Goal: Information Seeking & Learning: Learn about a topic

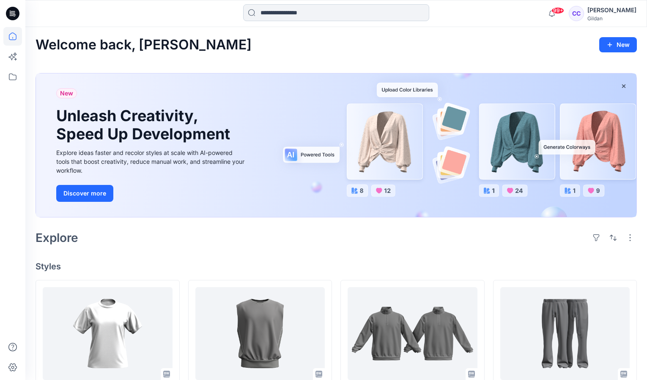
click at [310, 16] on input at bounding box center [336, 12] width 186 height 17
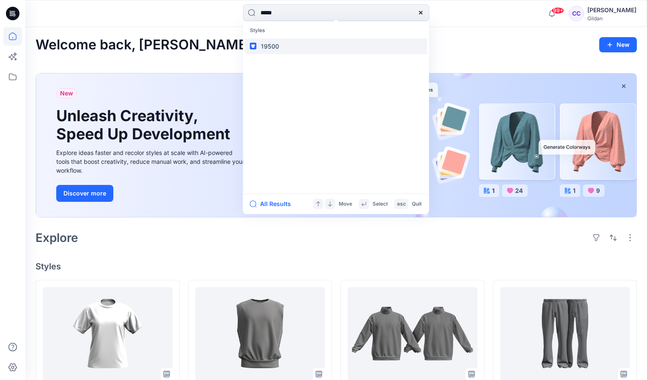
type input "*****"
click at [260, 47] on mark "19500" at bounding box center [270, 46] width 21 height 10
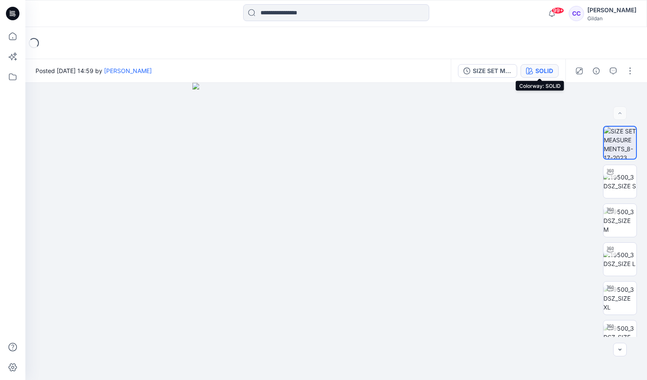
click at [536, 72] on div "SOLID" at bounding box center [544, 70] width 18 height 9
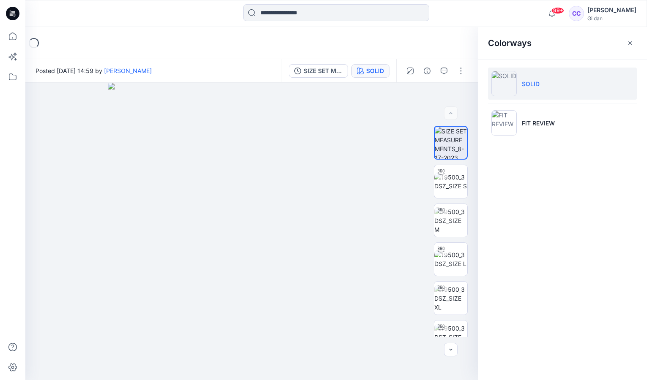
click at [535, 84] on p "SOLID" at bounding box center [531, 83] width 18 height 9
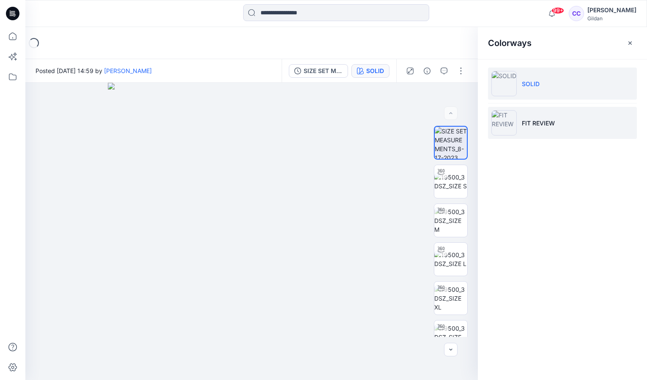
click at [525, 127] on p "FIT REVIEW" at bounding box center [538, 123] width 33 height 9
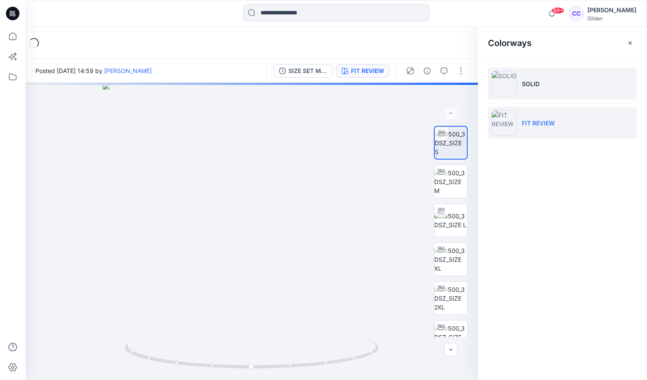
click at [522, 88] on p "SOLID" at bounding box center [531, 83] width 18 height 9
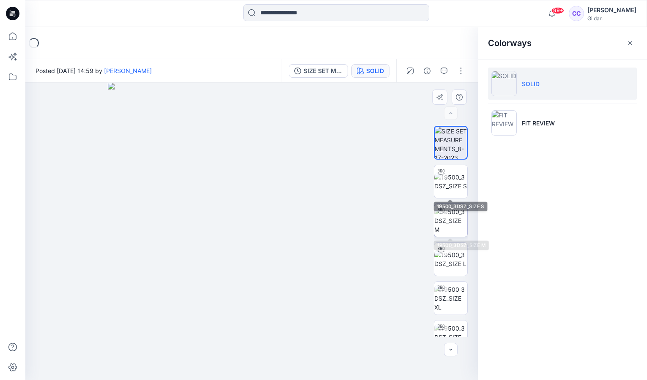
scroll to position [0, 0]
click at [448, 207] on img at bounding box center [450, 220] width 33 height 27
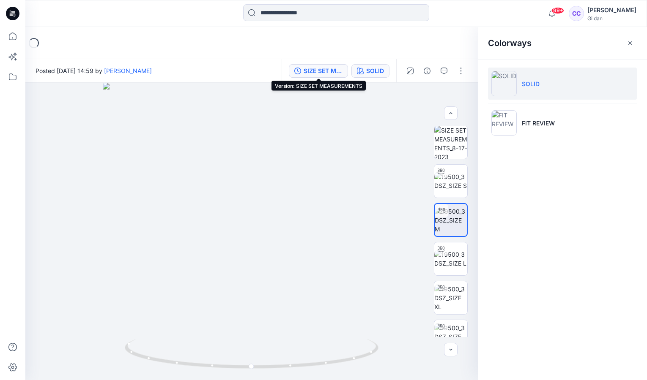
click at [317, 73] on div "SIZE SET MEASUREMENTS" at bounding box center [323, 70] width 39 height 9
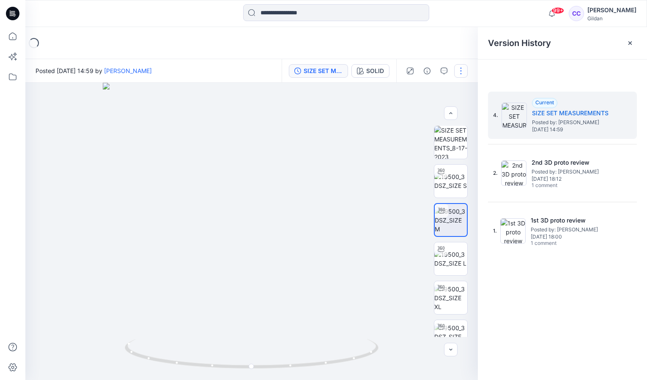
click at [459, 71] on button "button" at bounding box center [461, 71] width 14 height 14
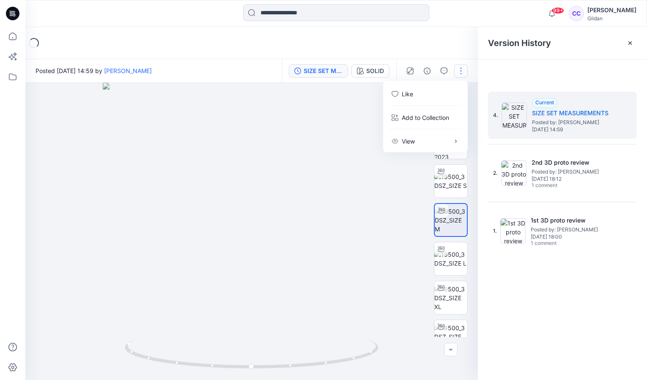
click at [440, 53] on div "Loading..." at bounding box center [335, 43] width 621 height 32
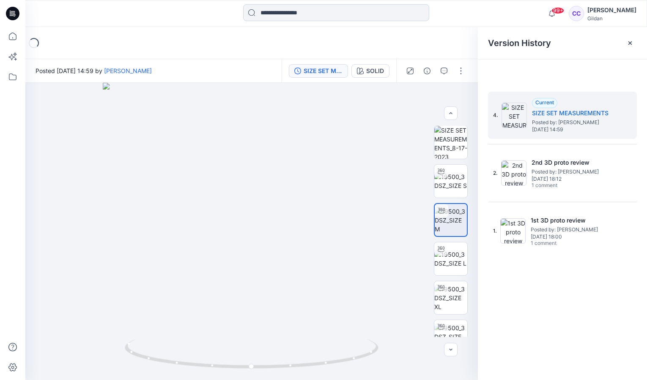
click at [292, 14] on input at bounding box center [336, 12] width 186 height 17
click at [580, 60] on div at bounding box center [562, 71] width 169 height 23
click at [338, 230] on div at bounding box center [251, 232] width 452 height 298
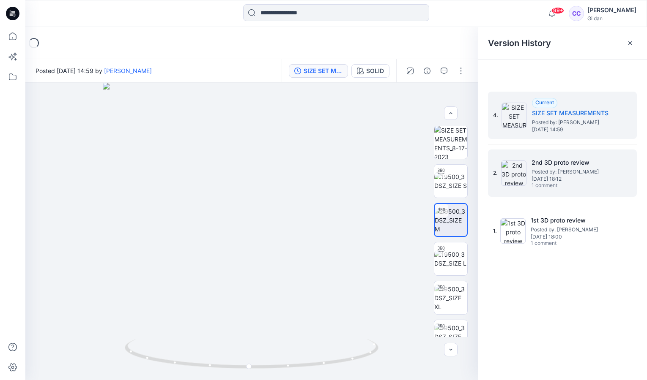
click at [599, 175] on span "Posted by: Sara Hernandez" at bounding box center [573, 172] width 85 height 8
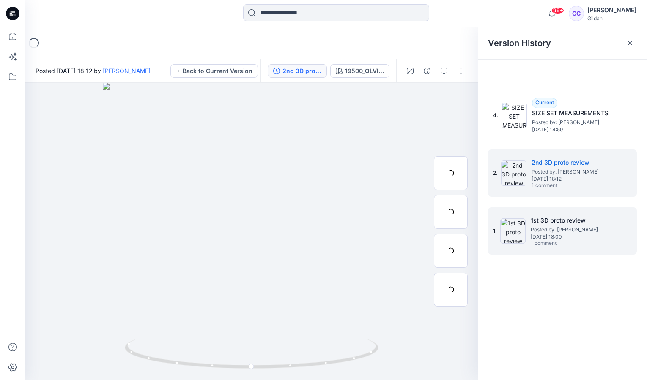
click at [577, 217] on h5 "1st 3D proto review" at bounding box center [573, 221] width 85 height 10
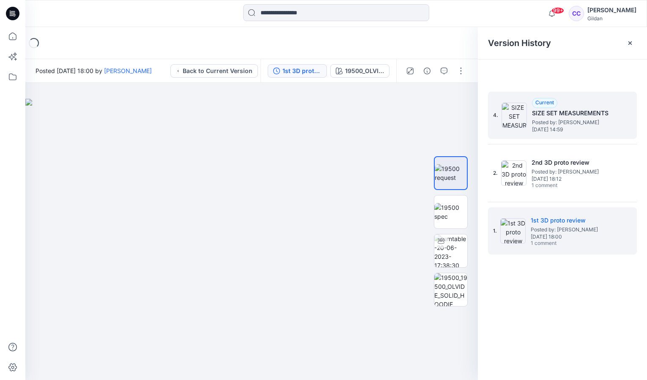
click at [551, 115] on h5 "SIZE SET MEASUREMENTS" at bounding box center [574, 113] width 85 height 10
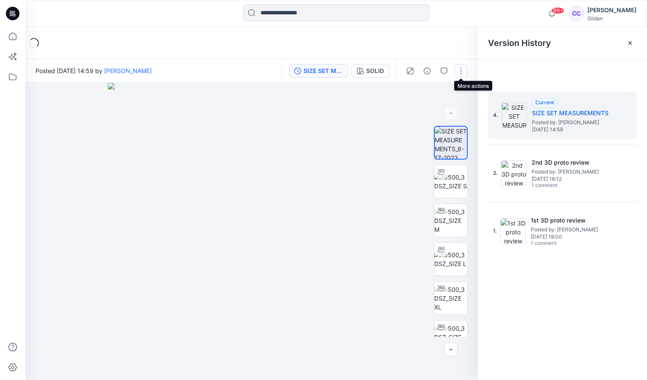
click at [459, 71] on button "button" at bounding box center [461, 71] width 14 height 14
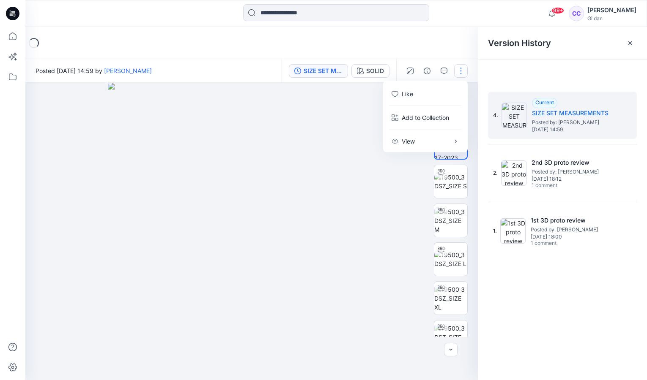
click at [447, 41] on div "Loading..." at bounding box center [335, 43] width 621 height 32
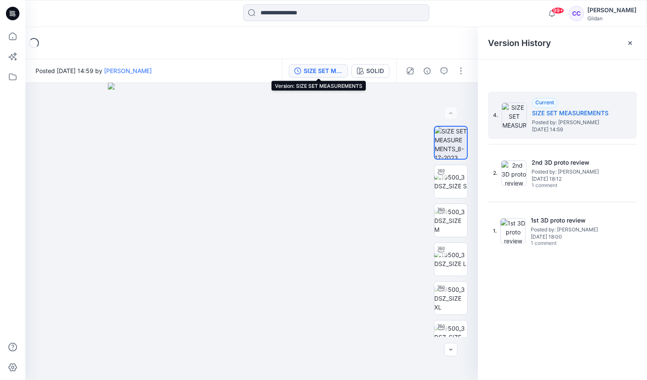
click at [317, 71] on div "SIZE SET MEASUREMENTS" at bounding box center [323, 70] width 39 height 9
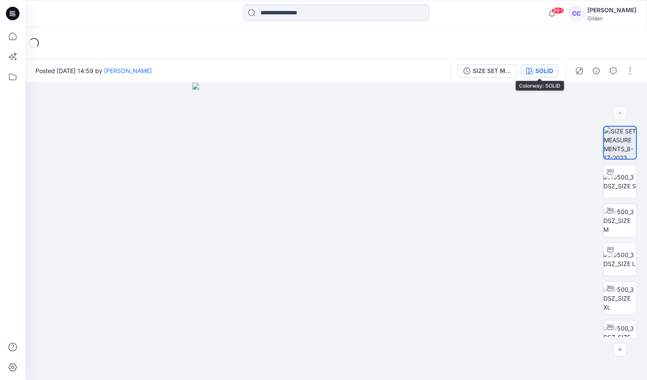
click at [535, 70] on div "SOLID" at bounding box center [544, 70] width 18 height 9
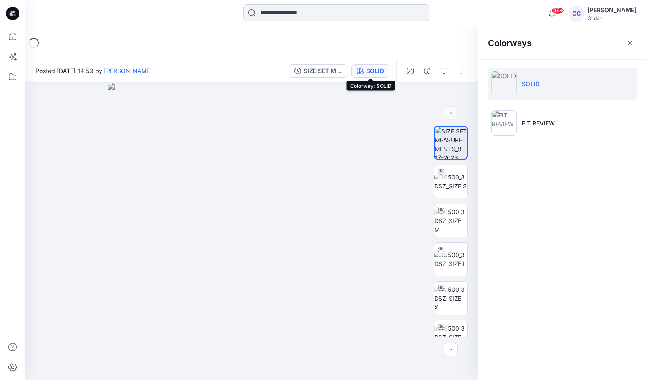
click at [292, 12] on input at bounding box center [336, 12] width 186 height 17
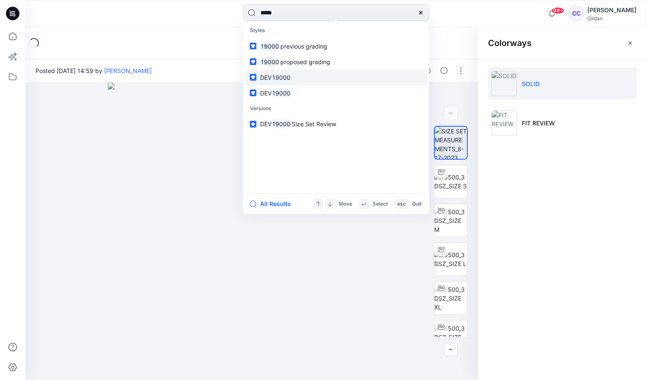
type input "*****"
click at [264, 78] on span "DEV" at bounding box center [265, 77] width 11 height 7
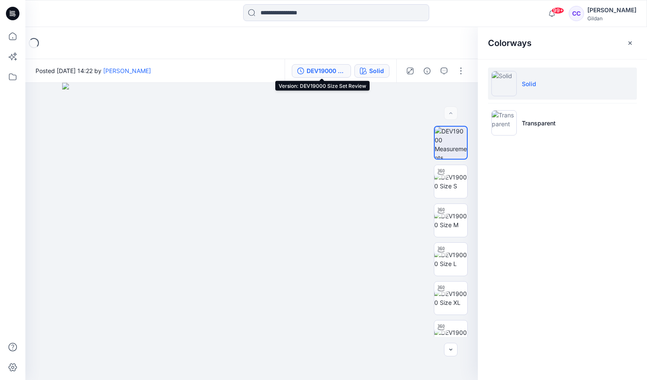
click at [315, 73] on div "DEV19000 Size Set Review" at bounding box center [325, 70] width 39 height 9
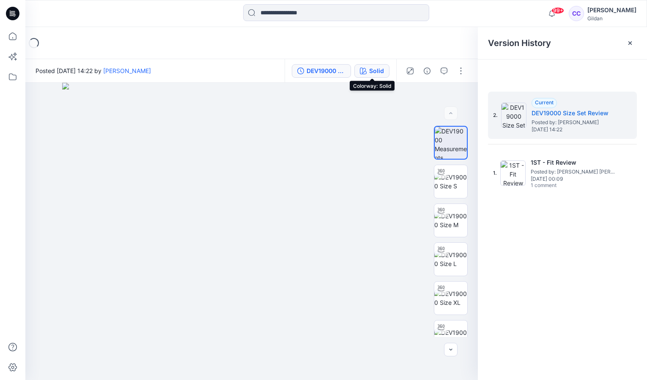
click at [380, 71] on div "Solid" at bounding box center [376, 70] width 15 height 9
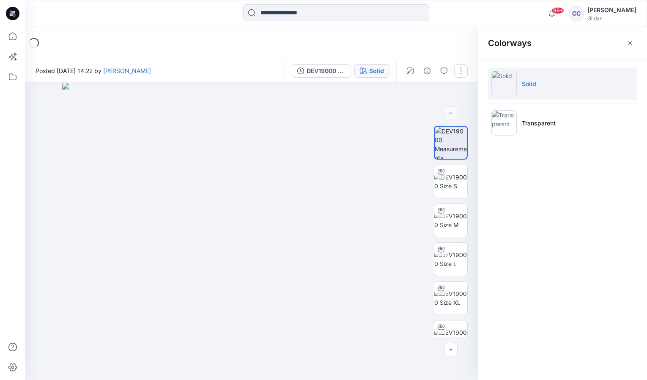
click at [459, 71] on button "button" at bounding box center [461, 71] width 14 height 14
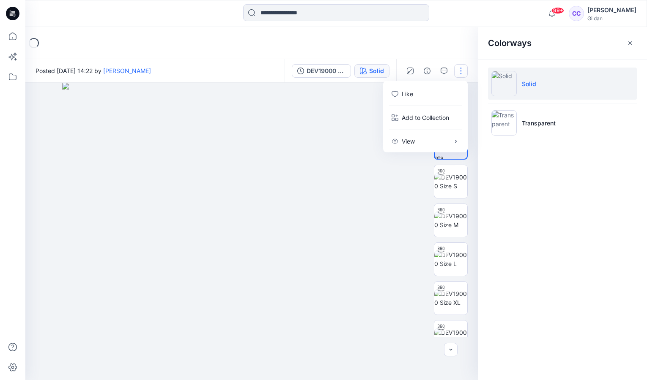
click at [451, 55] on div "Loading..." at bounding box center [335, 43] width 621 height 32
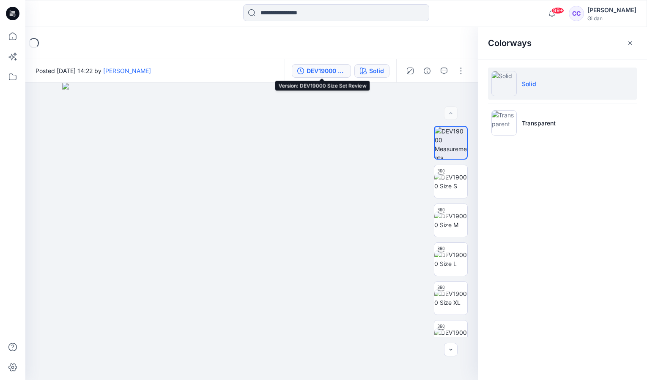
click at [305, 72] on button "DEV19000 Size Set Review" at bounding box center [321, 71] width 59 height 14
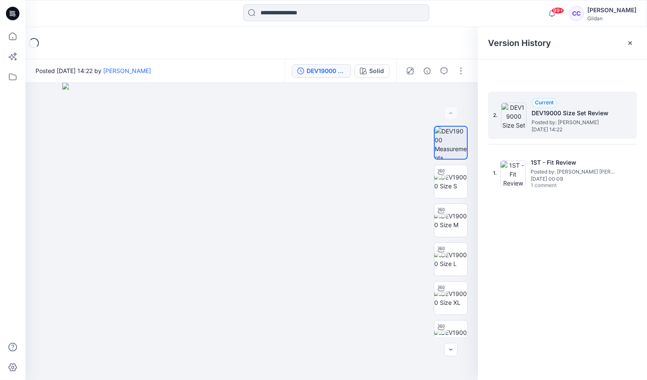
click at [536, 110] on h5 "DEV19000 Size Set Review" at bounding box center [573, 113] width 85 height 10
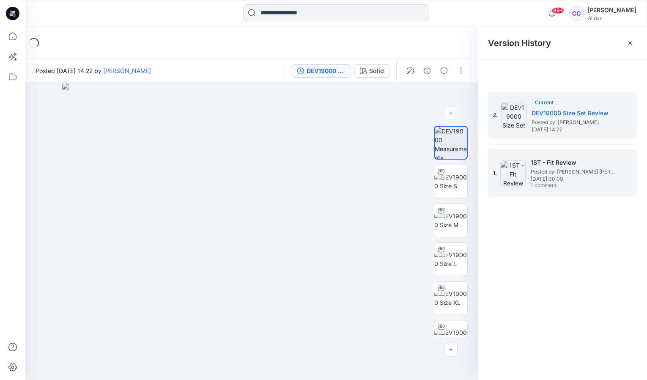
click at [546, 181] on span "Thursday, June 08, 2023 00:09" at bounding box center [573, 179] width 85 height 6
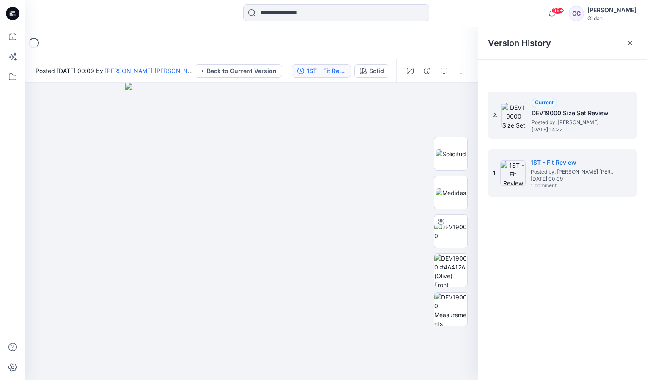
click at [545, 127] on span "Monday, August 14, 2023 14:22" at bounding box center [573, 130] width 85 height 6
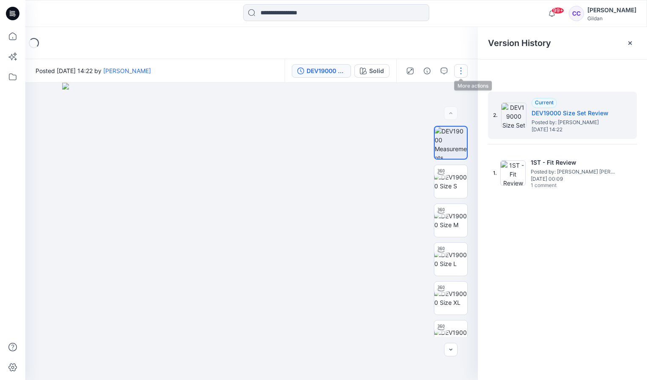
click at [455, 70] on button "button" at bounding box center [461, 71] width 14 height 14
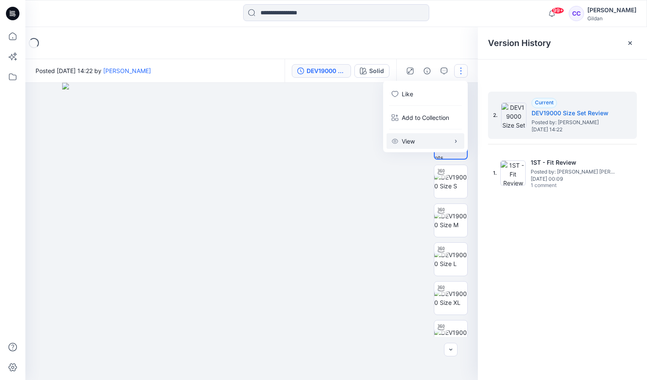
click at [441, 145] on button "View" at bounding box center [425, 142] width 78 height 16
click at [290, 144] on p "Preload 3D view" at bounding box center [311, 143] width 45 height 9
click at [271, 53] on div "Loading..." at bounding box center [335, 43] width 621 height 32
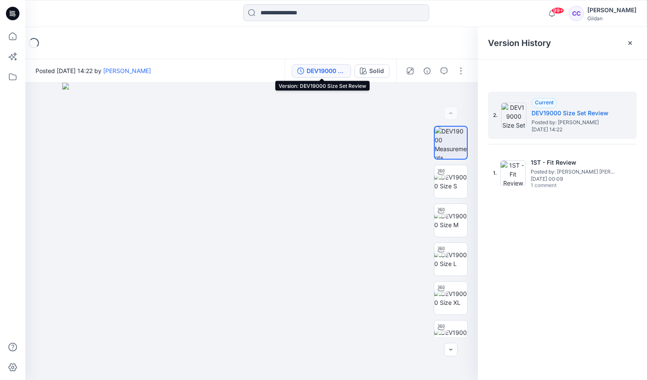
click at [339, 71] on div "DEV19000 Size Set Review" at bounding box center [325, 70] width 39 height 9
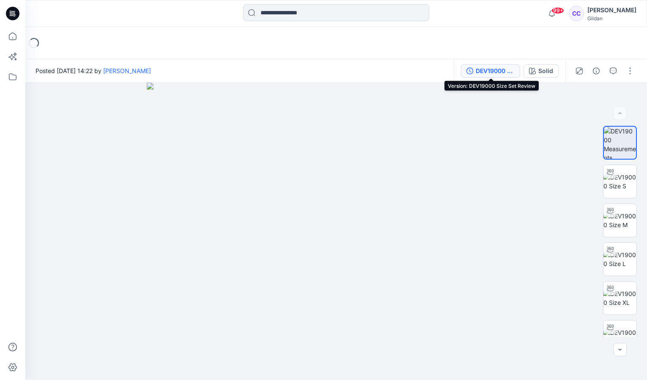
click at [482, 69] on div "DEV19000 Size Set Review" at bounding box center [495, 70] width 39 height 9
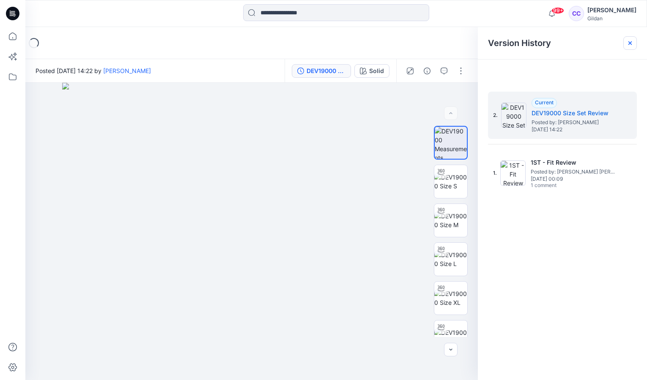
click at [631, 43] on icon at bounding box center [629, 43] width 7 height 7
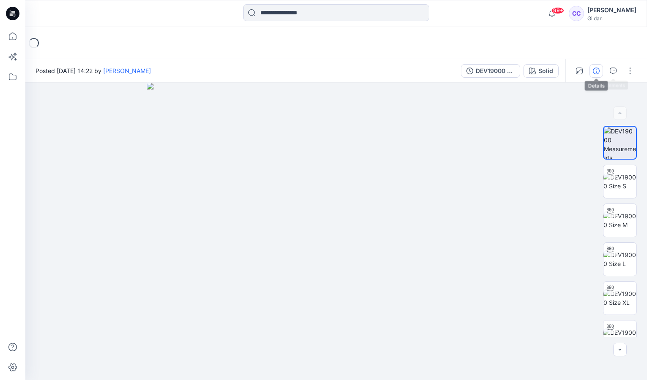
click at [593, 69] on icon "button" at bounding box center [596, 71] width 7 height 7
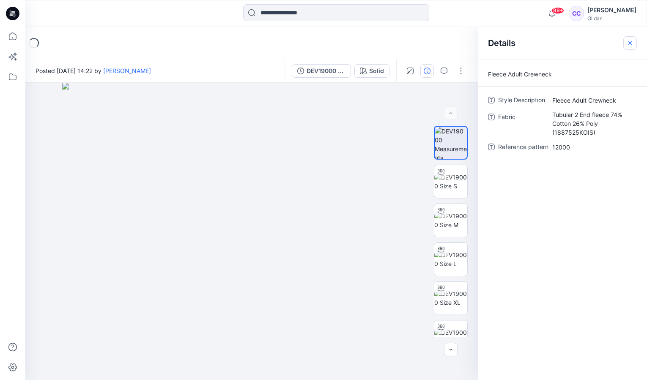
click at [631, 43] on icon "button" at bounding box center [629, 43] width 7 height 7
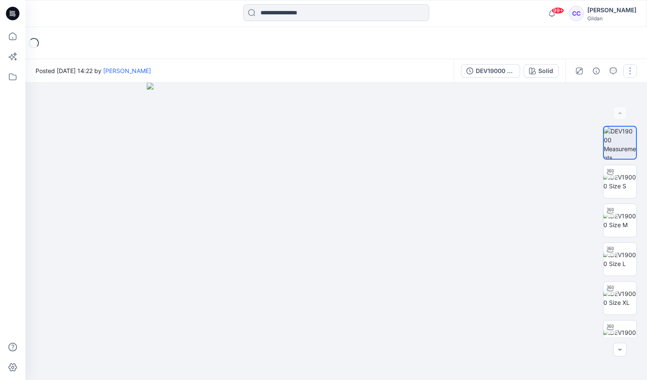
click at [630, 73] on button "button" at bounding box center [630, 71] width 14 height 14
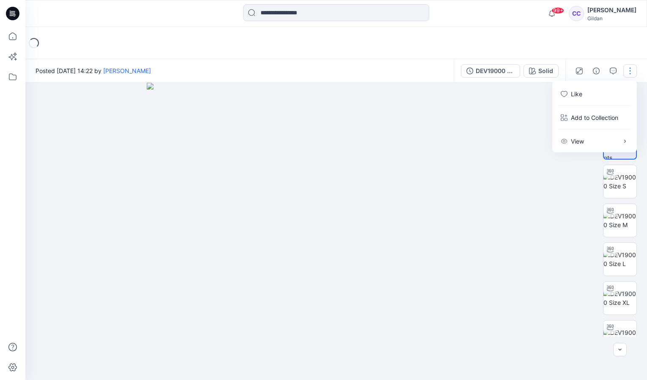
click at [605, 47] on div "Loading..." at bounding box center [335, 43] width 621 height 32
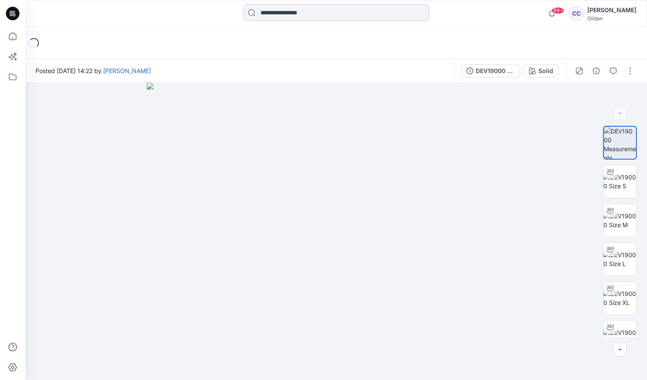
click at [299, 17] on input at bounding box center [336, 12] width 186 height 17
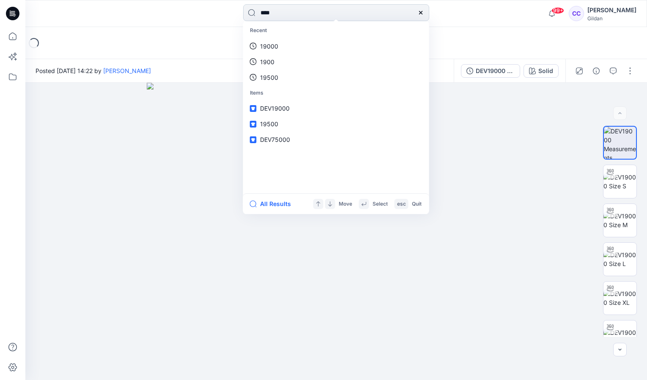
type input "*****"
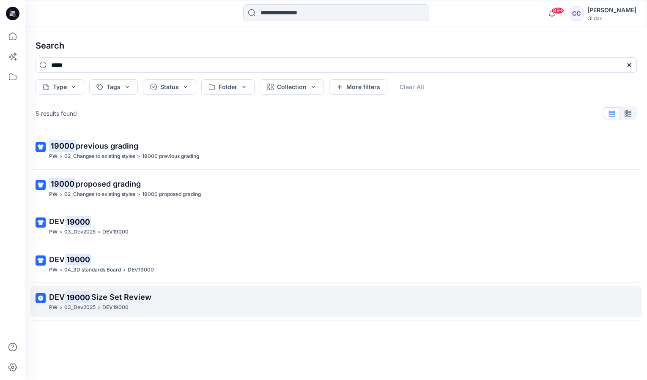
click at [106, 302] on p "DEV 19000 Size Set Review" at bounding box center [335, 298] width 572 height 12
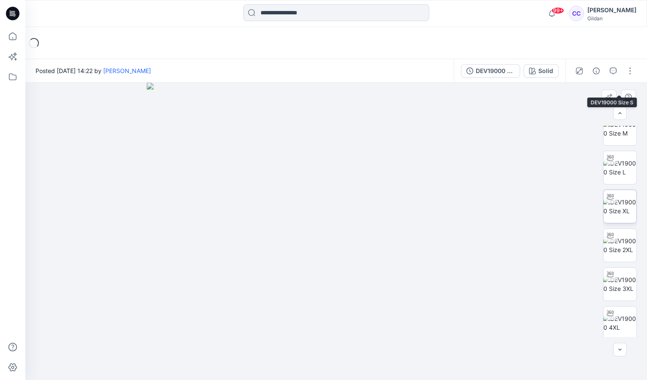
scroll to position [134, 0]
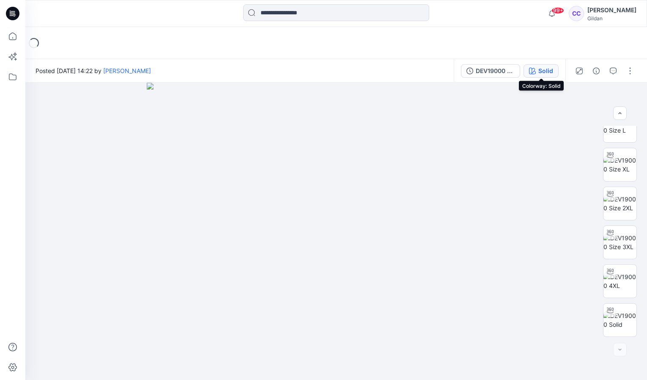
click at [545, 68] on div "Solid" at bounding box center [545, 70] width 15 height 9
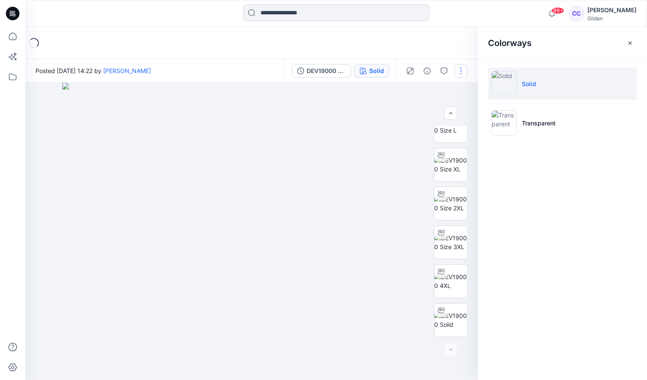
click at [464, 70] on button "button" at bounding box center [461, 71] width 14 height 14
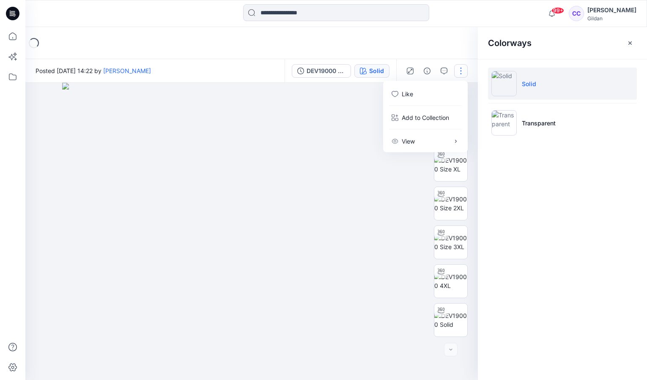
click at [454, 55] on div "Loading..." at bounding box center [335, 43] width 621 height 32
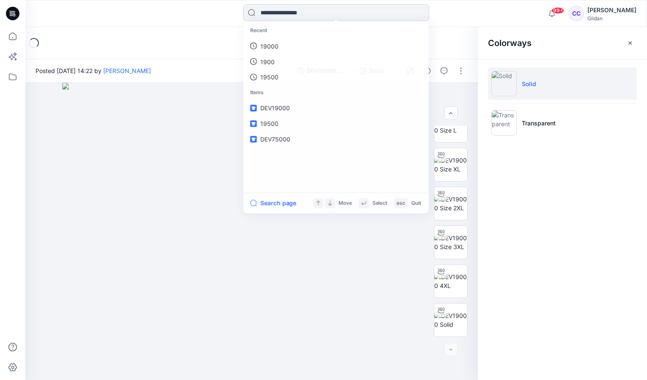
click at [337, 14] on input at bounding box center [336, 12] width 186 height 17
click at [313, 41] on link "19000" at bounding box center [336, 46] width 183 height 16
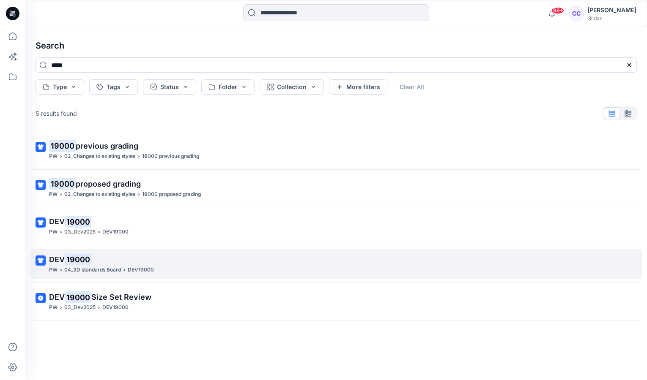
click at [76, 261] on mark "19000" at bounding box center [78, 260] width 27 height 12
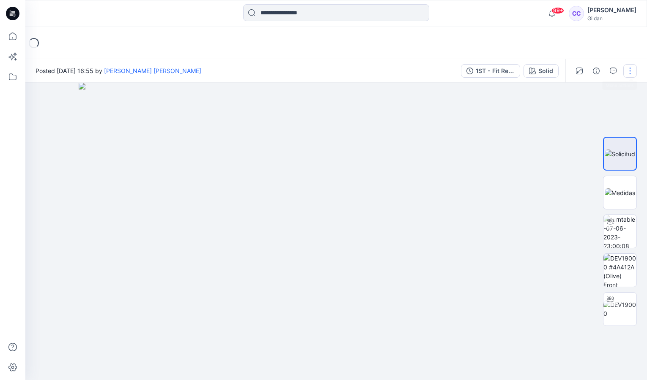
click at [633, 71] on button "button" at bounding box center [630, 71] width 14 height 14
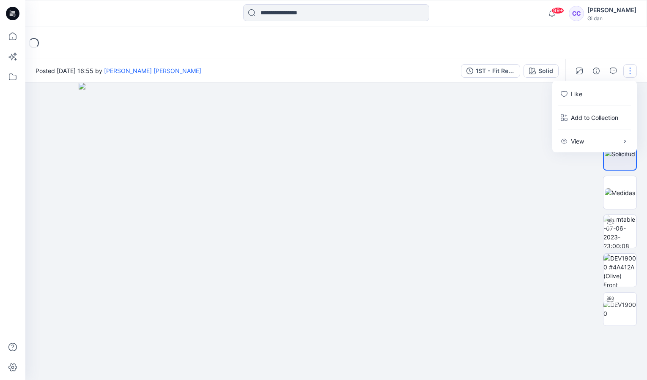
click at [609, 57] on div "Loading..." at bounding box center [335, 43] width 621 height 32
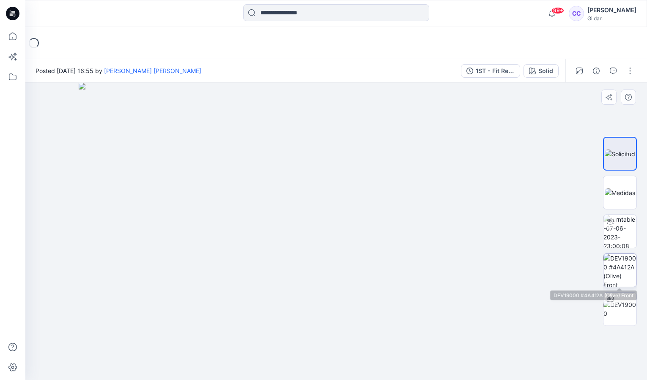
click at [613, 257] on img at bounding box center [619, 270] width 33 height 33
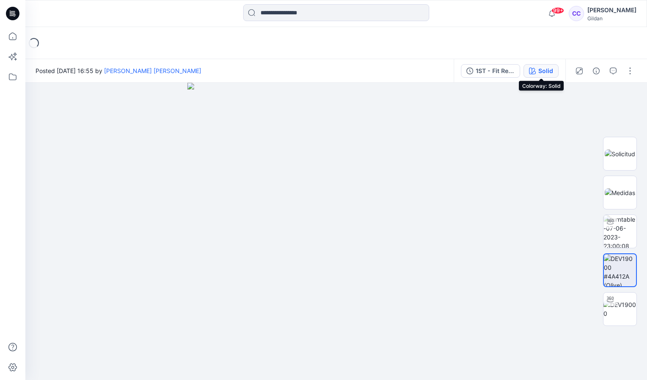
click at [543, 71] on div "Solid" at bounding box center [545, 70] width 15 height 9
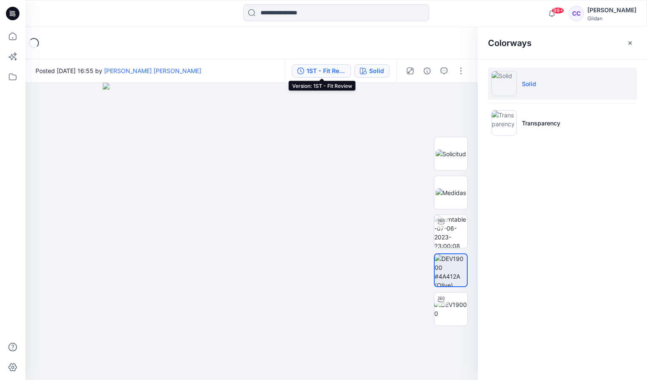
click at [335, 72] on div "1ST - Fit Review" at bounding box center [325, 70] width 39 height 9
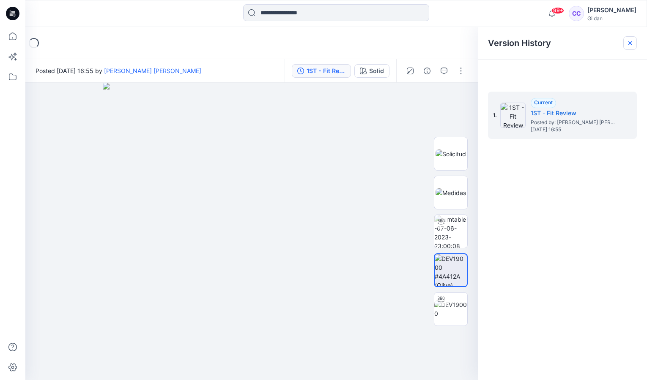
click at [630, 44] on icon at bounding box center [629, 43] width 7 height 7
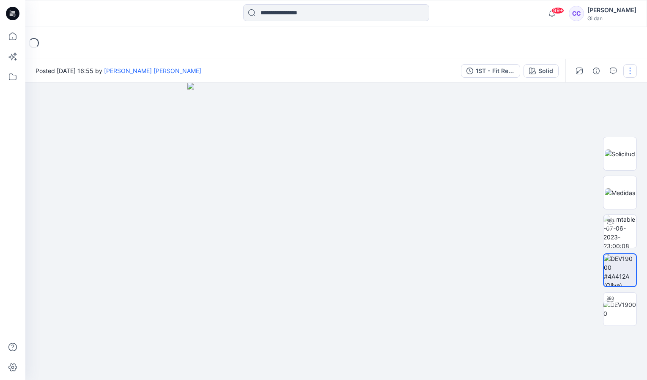
click at [633, 70] on button "button" at bounding box center [630, 71] width 14 height 14
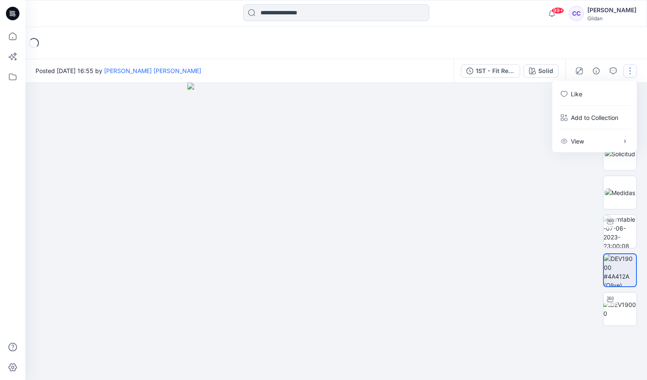
click at [633, 70] on button "button" at bounding box center [630, 71] width 14 height 14
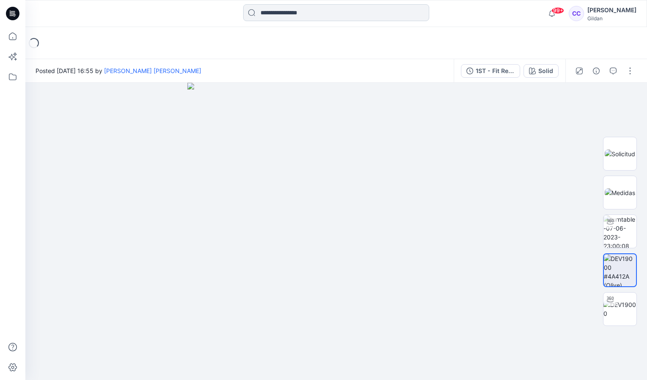
click at [271, 14] on input at bounding box center [336, 12] width 186 height 17
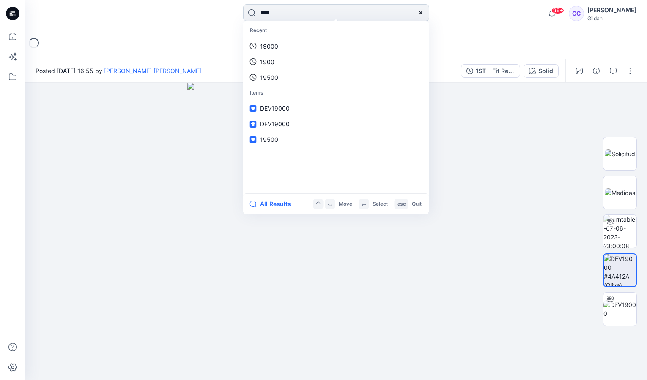
type input "*****"
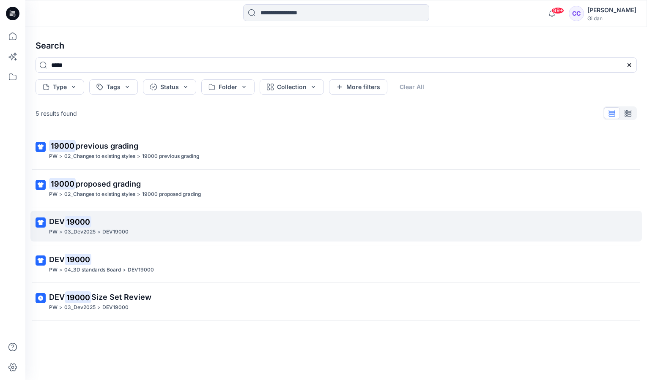
click at [80, 220] on mark "19000" at bounding box center [78, 222] width 27 height 12
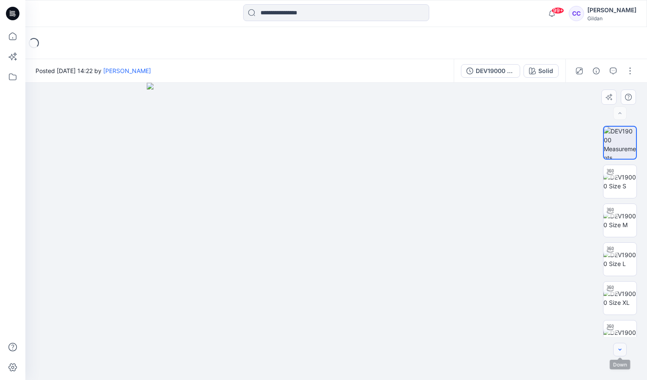
click at [619, 349] on icon "button" at bounding box center [619, 350] width 7 height 7
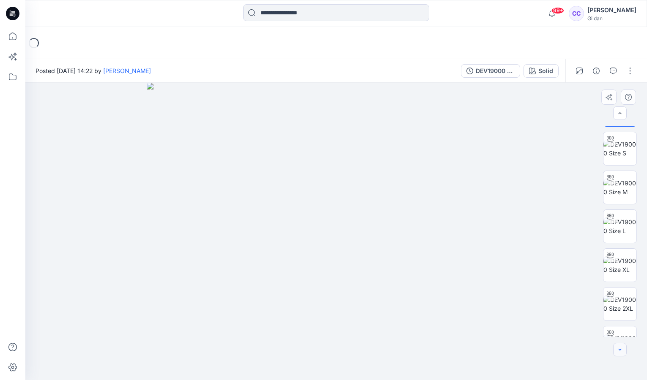
click at [619, 349] on icon "button" at bounding box center [619, 350] width 7 height 7
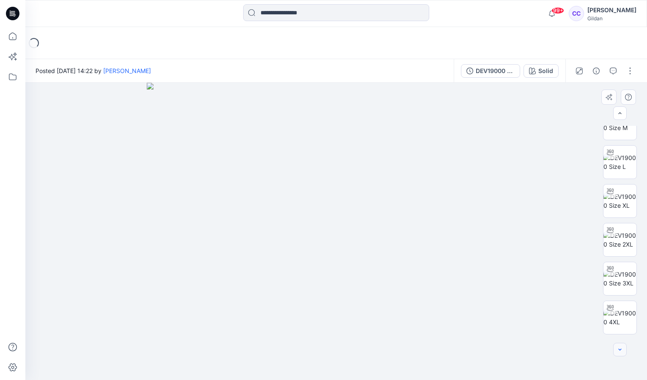
click at [619, 349] on icon "button" at bounding box center [619, 350] width 7 height 7
click at [619, 349] on div at bounding box center [620, 350] width 14 height 14
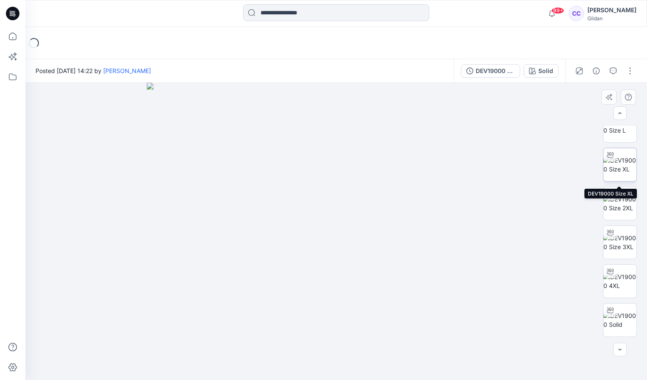
scroll to position [0, 0]
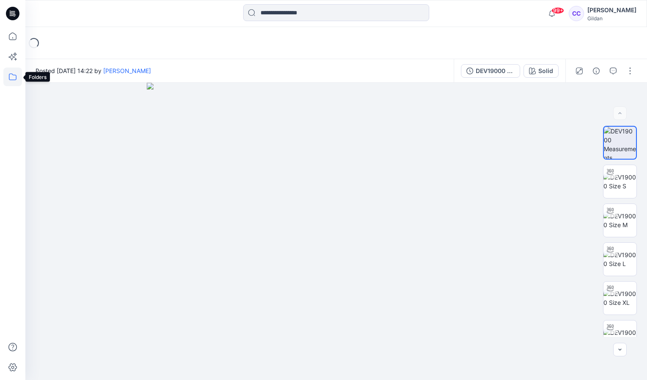
click at [12, 75] on icon at bounding box center [12, 77] width 19 height 19
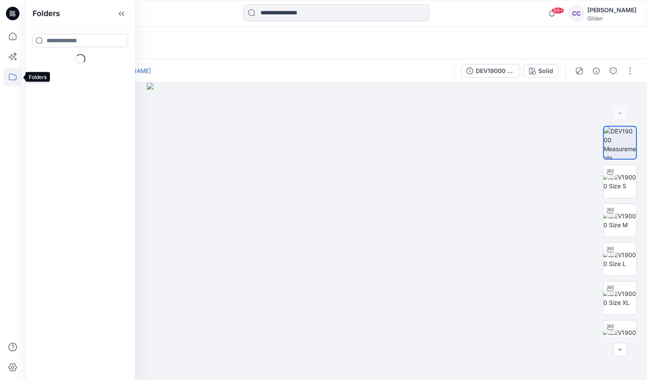
click at [12, 77] on icon at bounding box center [12, 77] width 19 height 19
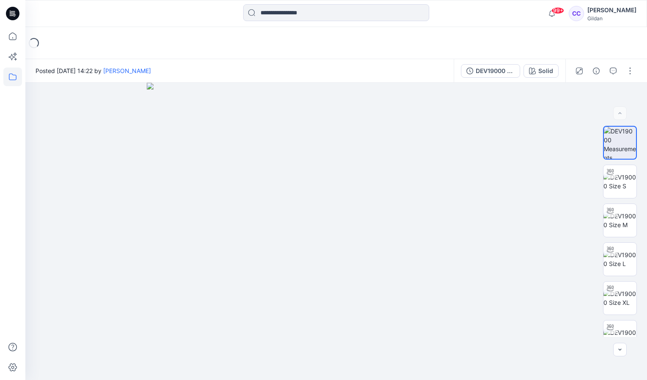
click at [12, 77] on icon at bounding box center [12, 77] width 19 height 19
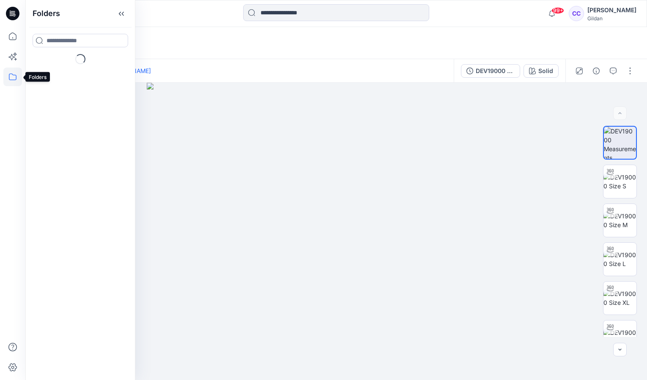
click at [14, 76] on icon at bounding box center [12, 77] width 19 height 19
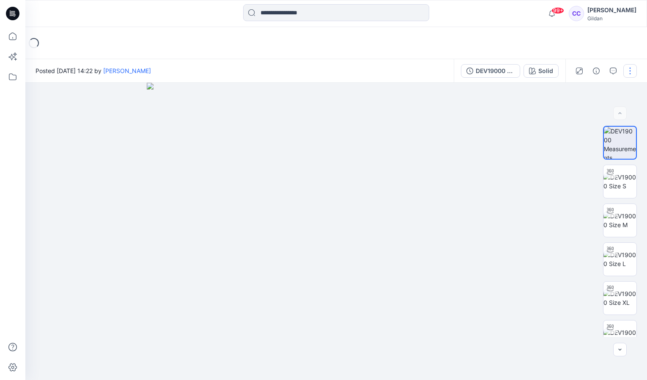
click at [626, 75] on button "button" at bounding box center [630, 71] width 14 height 14
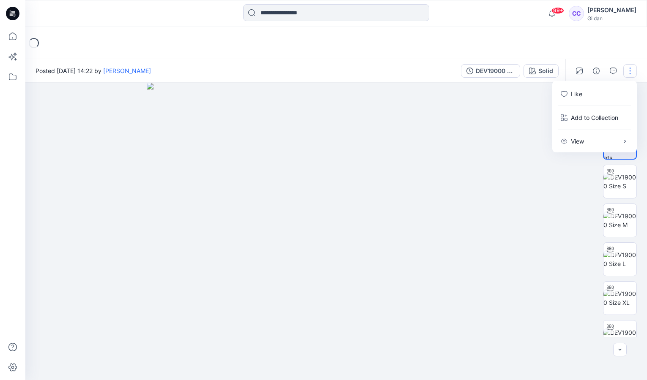
click at [617, 51] on div "Loading..." at bounding box center [335, 43] width 621 height 32
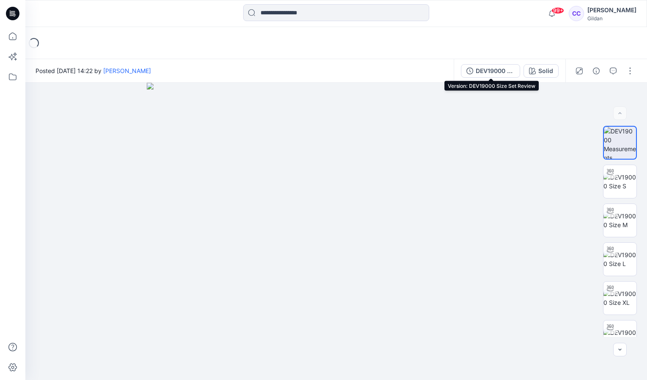
click at [489, 68] on div "DEV19000 Size Set Review" at bounding box center [495, 70] width 39 height 9
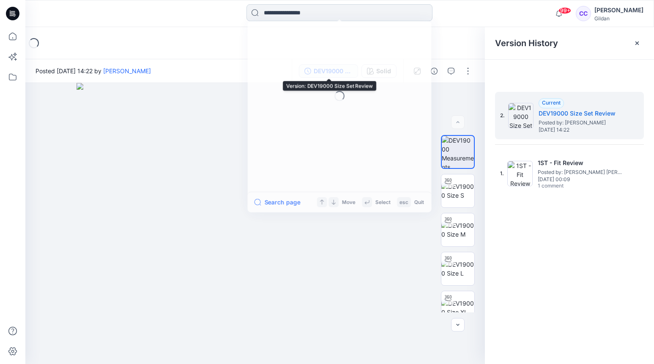
click at [289, 15] on input at bounding box center [339, 12] width 186 height 17
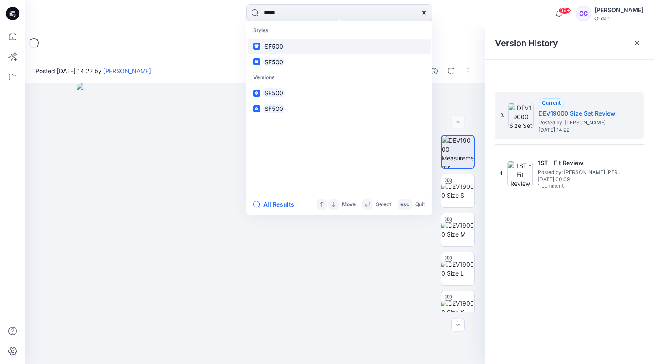
type input "*****"
click at [260, 49] on link "SF500" at bounding box center [339, 46] width 183 height 16
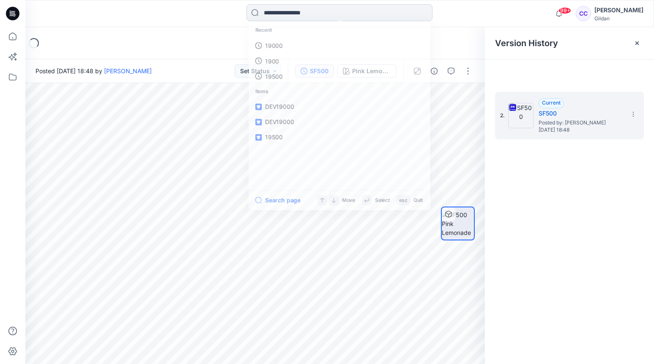
click at [290, 15] on input at bounding box center [339, 12] width 186 height 17
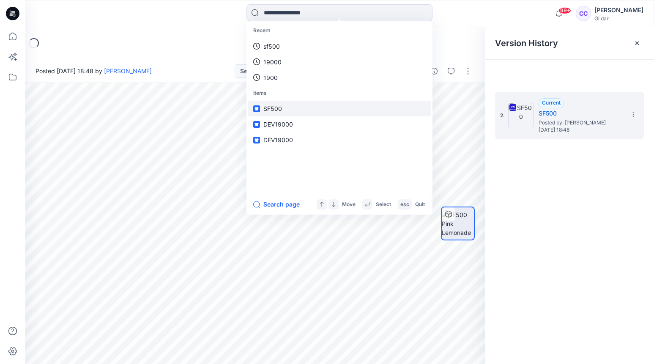
click at [270, 112] on span "SF500" at bounding box center [272, 108] width 19 height 7
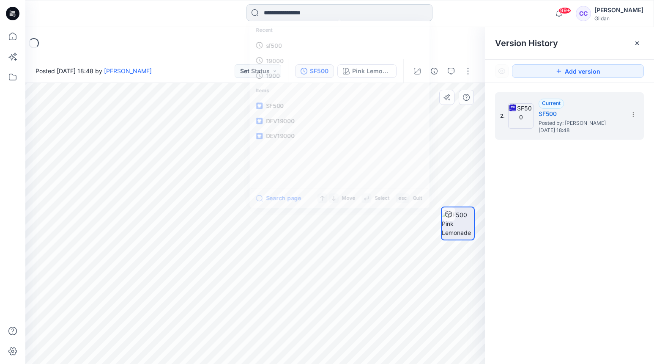
click at [307, 13] on input at bounding box center [339, 12] width 186 height 17
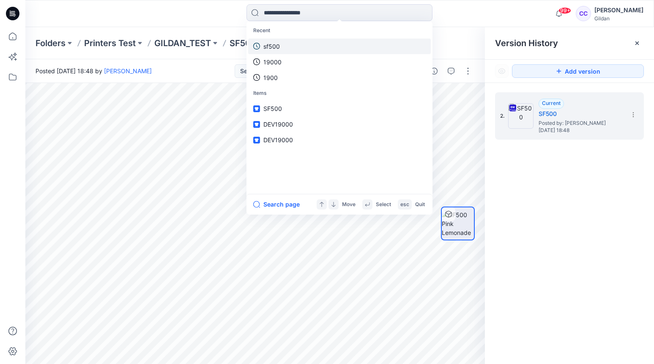
click at [271, 46] on p "sf500" at bounding box center [271, 46] width 16 height 9
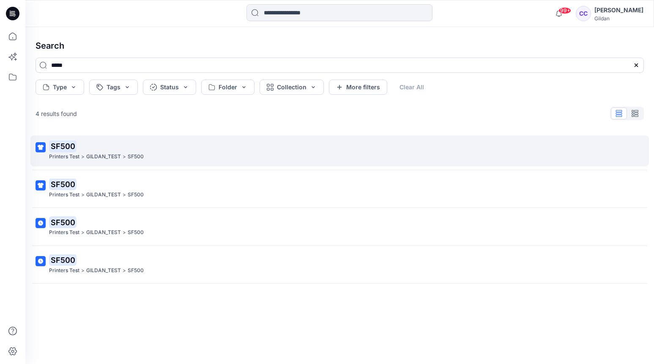
click at [49, 153] on p "Printers Test" at bounding box center [64, 156] width 30 height 9
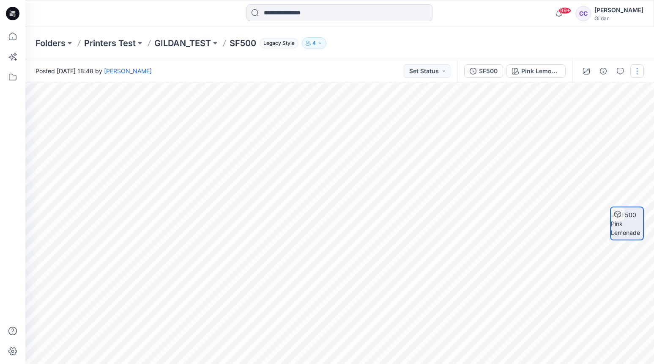
click at [634, 71] on button "button" at bounding box center [637, 71] width 14 height 14
click at [483, 70] on div "SF500" at bounding box center [488, 70] width 19 height 9
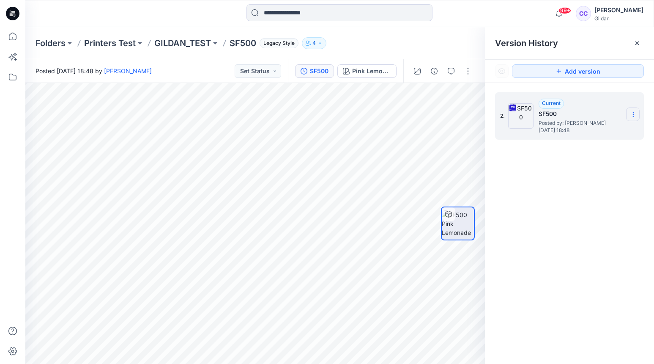
click at [635, 115] on icon at bounding box center [633, 114] width 7 height 7
click at [538, 202] on div "2. Current SF500 Posted by: Sara Hernandez Friday, June 07, 2024 18:48 Download…" at bounding box center [569, 229] width 169 height 293
click at [637, 44] on icon at bounding box center [637, 43] width 7 height 7
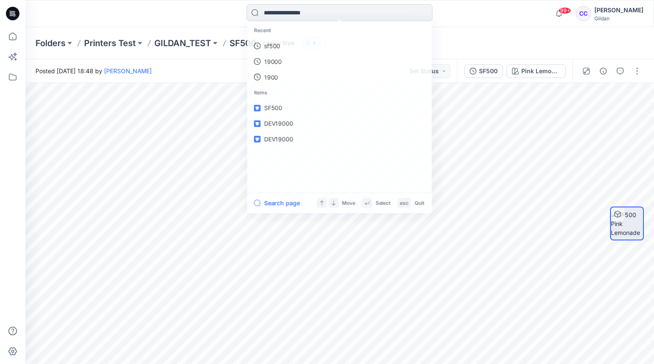
click at [283, 14] on input at bounding box center [339, 12] width 186 height 17
type input "*****"
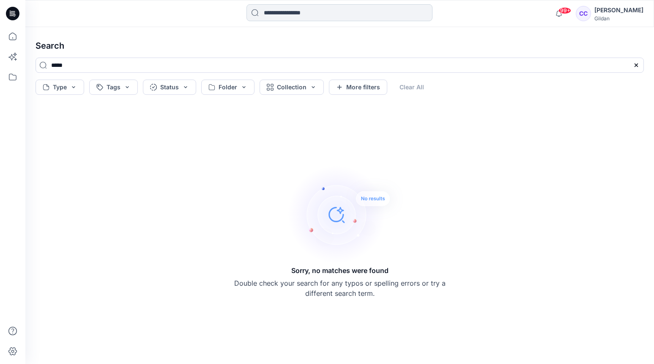
click at [304, 17] on input at bounding box center [339, 12] width 186 height 17
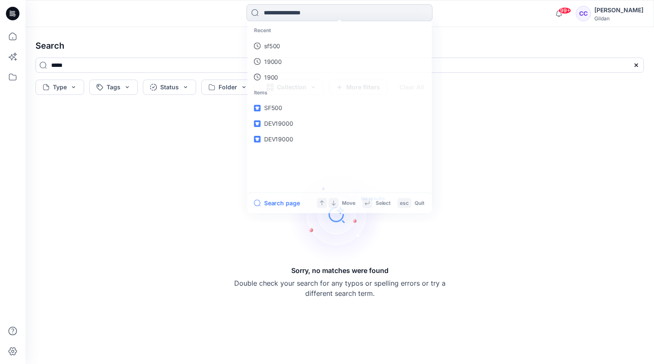
type input "*"
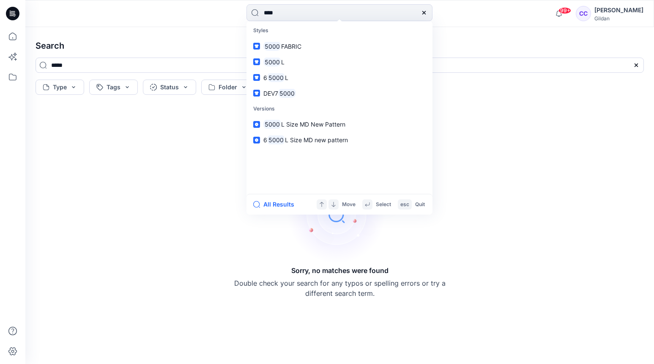
click at [171, 150] on div "Sorry, no matches were found Double check your search for any typos or spelling…" at bounding box center [340, 231] width 622 height 252
drag, startPoint x: 274, startPoint y: 14, endPoint x: 252, endPoint y: 14, distance: 22.0
click at [252, 14] on input "****" at bounding box center [339, 12] width 186 height 17
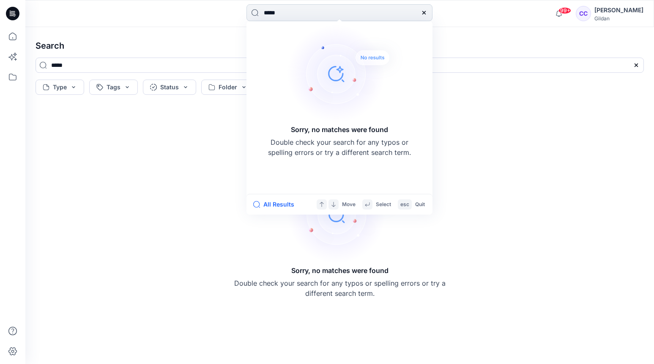
click at [287, 16] on input "*****" at bounding box center [339, 12] width 186 height 17
drag, startPoint x: 288, startPoint y: 11, endPoint x: 270, endPoint y: 11, distance: 18.2
click at [270, 11] on input "*****" at bounding box center [339, 12] width 186 height 17
drag, startPoint x: 290, startPoint y: 11, endPoint x: 236, endPoint y: 8, distance: 53.8
click at [236, 8] on div "***** Sorry, no matches were found Double check your search for any typos or sp…" at bounding box center [340, 13] width 314 height 19
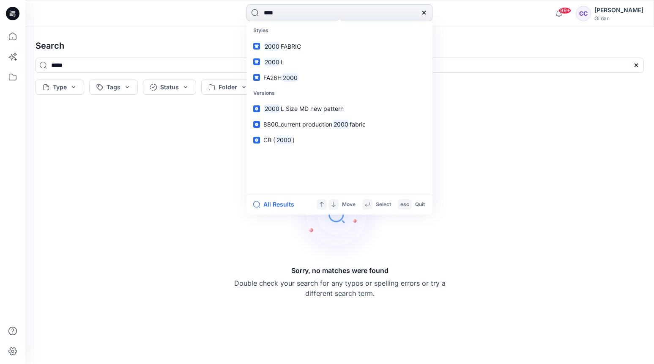
click at [283, 15] on input "****" at bounding box center [339, 12] width 186 height 17
type input "****"
click at [260, 140] on link "CB ( 2000 )" at bounding box center [339, 140] width 183 height 16
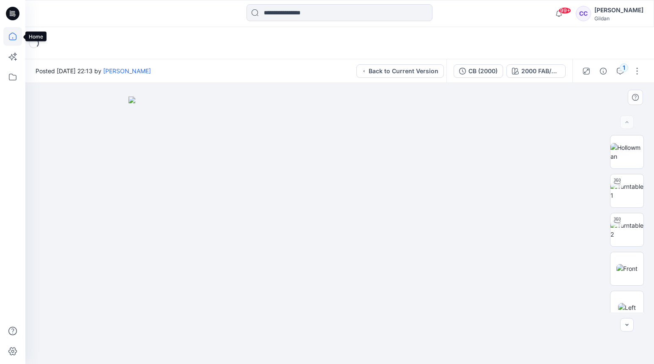
click at [14, 37] on icon at bounding box center [12, 36] width 19 height 19
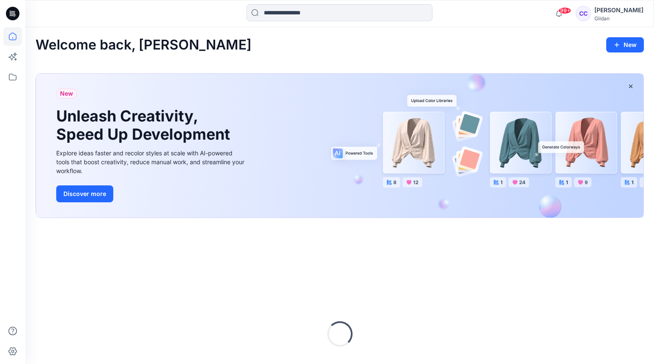
scroll to position [1, 0]
